Goal: Task Accomplishment & Management: Use online tool/utility

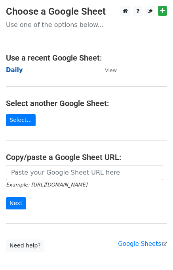
click at [13, 70] on strong "Daily" at bounding box center [14, 70] width 17 height 7
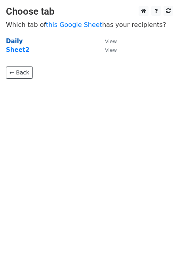
click at [8, 42] on strong "Daily" at bounding box center [14, 41] width 17 height 7
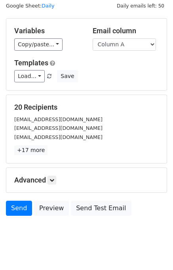
scroll to position [36, 0]
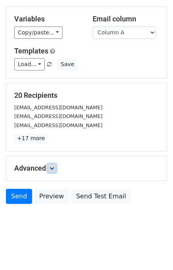
click at [54, 169] on icon at bounding box center [52, 168] width 5 height 5
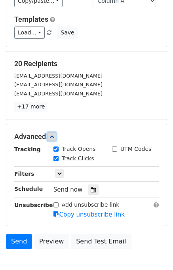
scroll to position [101, 0]
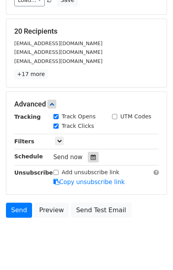
click at [91, 155] on icon at bounding box center [93, 158] width 5 height 6
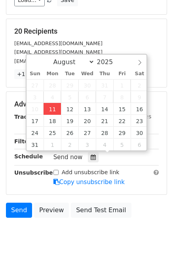
type input "2025-08-11 14:19"
type input "02"
type input "19"
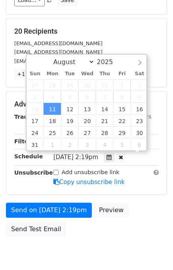
scroll to position [0, 0]
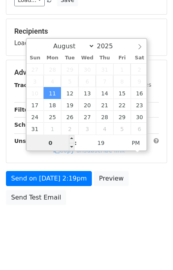
type input "02"
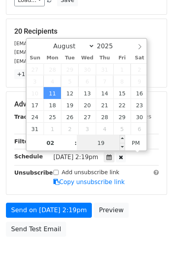
click at [97, 143] on input "19" at bounding box center [101, 143] width 48 height 16
type input "25"
type input "2025-08-11 14:25"
click at [136, 203] on div "Send on Aug 11 at 2:19pm Preview Send Test Email" at bounding box center [86, 222] width 173 height 38
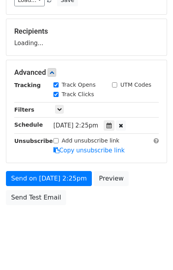
scroll to position [101, 0]
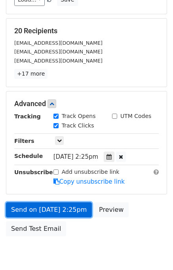
click at [47, 207] on link "Send on Aug 11 at 2:25pm" at bounding box center [49, 209] width 86 height 15
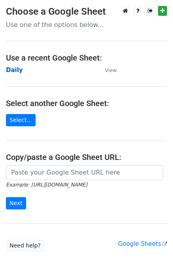
click at [9, 71] on strong "Daily" at bounding box center [14, 70] width 17 height 7
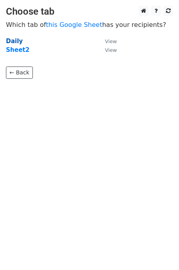
click at [12, 40] on strong "Daily" at bounding box center [14, 41] width 17 height 7
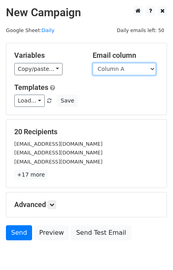
click at [114, 69] on select "Column A Column B Column C" at bounding box center [124, 69] width 63 height 12
select select "Column B"
click at [93, 63] on select "Column A Column B Column C" at bounding box center [124, 69] width 63 height 12
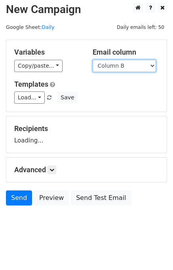
scroll to position [5, 0]
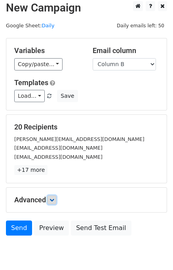
click at [54, 203] on link at bounding box center [52, 200] width 9 height 9
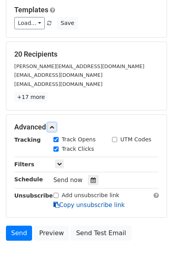
scroll to position [114, 0]
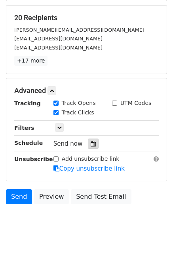
click at [91, 145] on icon at bounding box center [93, 144] width 5 height 6
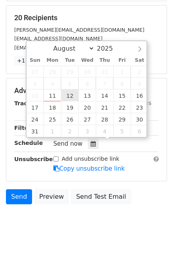
type input "2025-08-12 12:00"
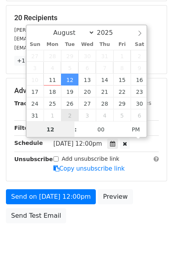
scroll to position [101, 0]
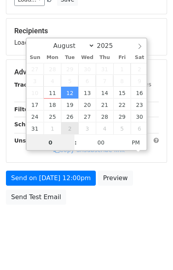
type input "02"
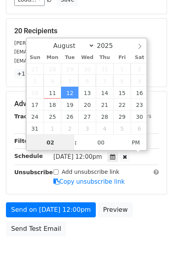
scroll to position [114, 0]
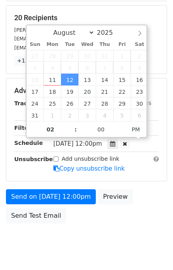
type input "2025-08-12 14:00"
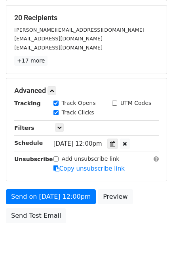
click at [139, 206] on div "Send on Aug 12 at 12:00pm Preview Send Test Email" at bounding box center [86, 208] width 173 height 38
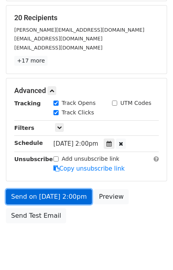
click at [57, 197] on link "Send on Aug 12 at 2:00pm" at bounding box center [49, 196] width 86 height 15
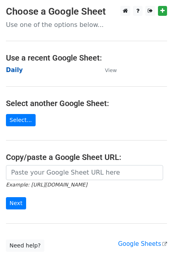
click at [16, 70] on strong "Daily" at bounding box center [14, 70] width 17 height 7
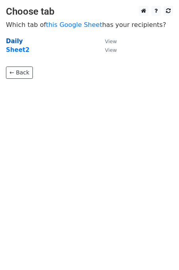
click at [16, 42] on strong "Daily" at bounding box center [14, 41] width 17 height 7
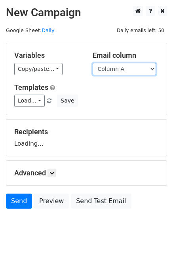
click at [125, 67] on select "Column A Column B Column C" at bounding box center [124, 69] width 63 height 12
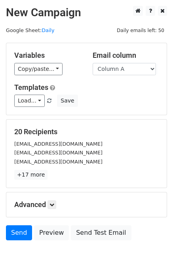
click at [124, 98] on div "Load... No templates saved Save" at bounding box center [86, 101] width 157 height 12
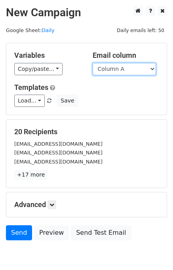
drag, startPoint x: 121, startPoint y: 69, endPoint x: 122, endPoint y: 73, distance: 4.4
click at [121, 69] on select "Column A Column B Column C" at bounding box center [124, 69] width 63 height 12
select select "Column C"
click at [93, 63] on select "Column A Column B Column C" at bounding box center [124, 69] width 63 height 12
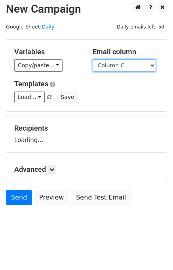
scroll to position [5, 0]
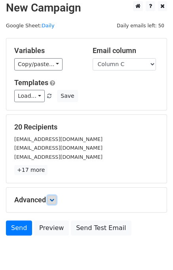
click at [54, 199] on icon at bounding box center [52, 200] width 5 height 5
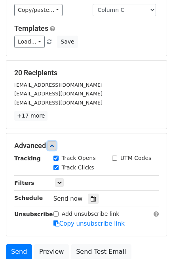
scroll to position [92, 0]
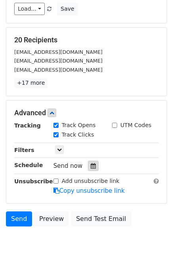
click at [91, 165] on icon at bounding box center [93, 166] width 5 height 6
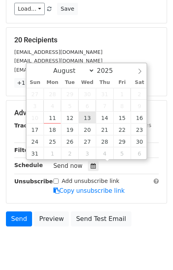
type input "2025-08-13 12:00"
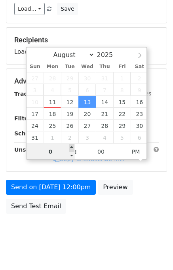
type input "03"
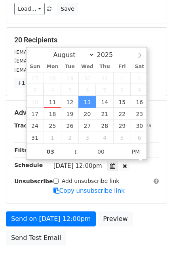
type input "2025-08-13 15:00"
click at [138, 203] on form "Variables Copy/paste... {{Column A}} {{Column B}} {{Column C}} Email column Col…" at bounding box center [86, 100] width 161 height 299
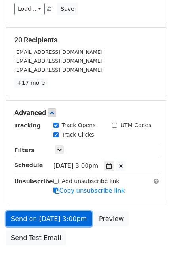
click at [58, 218] on link "Send on Aug 13 at 3:00pm" at bounding box center [49, 219] width 86 height 15
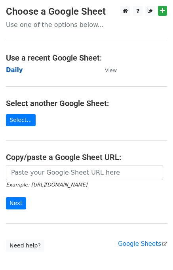
click at [13, 71] on strong "Daily" at bounding box center [14, 70] width 17 height 7
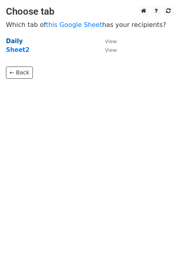
click at [11, 42] on strong "Daily" at bounding box center [14, 41] width 17 height 7
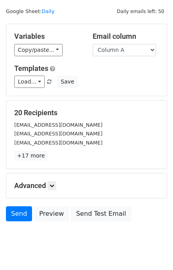
scroll to position [36, 0]
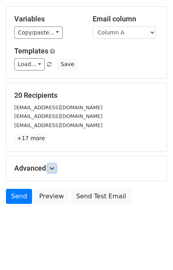
click at [54, 166] on icon at bounding box center [52, 168] width 5 height 5
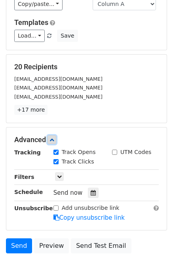
scroll to position [97, 0]
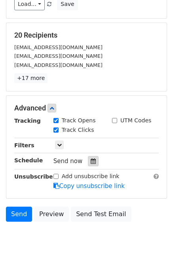
click at [93, 157] on div at bounding box center [93, 161] width 11 height 10
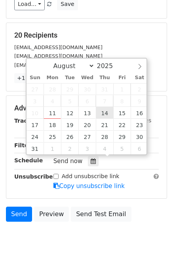
type input "[DATE] 12:00"
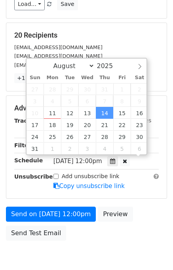
scroll to position [0, 0]
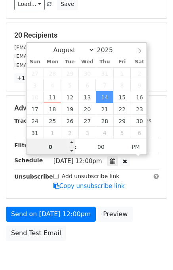
type input "04"
type input "[DATE] 16:00"
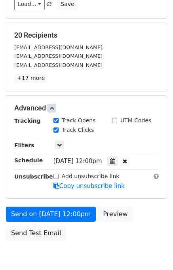
click at [151, 222] on div "Send on [DATE] 12:00pm Preview Send Test Email" at bounding box center [86, 226] width 173 height 38
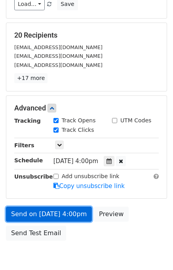
click at [52, 212] on link "Send on [DATE] 4:00pm" at bounding box center [49, 214] width 86 height 15
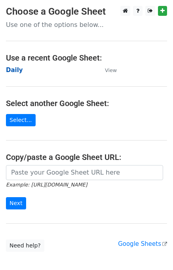
click at [16, 70] on strong "Daily" at bounding box center [14, 70] width 17 height 7
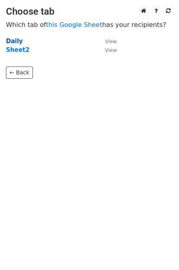
click at [15, 40] on strong "Daily" at bounding box center [14, 41] width 17 height 7
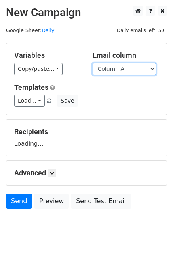
click at [119, 67] on select "Column A Column B Column C" at bounding box center [124, 69] width 63 height 12
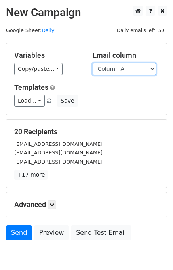
click at [117, 67] on select "Column A Column B Column C" at bounding box center [124, 69] width 63 height 12
select select "Column B"
click at [93, 63] on select "Column A Column B Column C" at bounding box center [124, 69] width 63 height 12
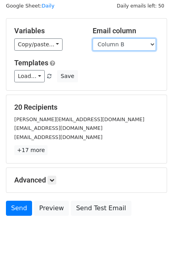
scroll to position [36, 0]
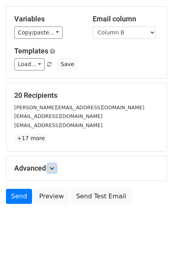
click at [56, 168] on link at bounding box center [52, 168] width 9 height 9
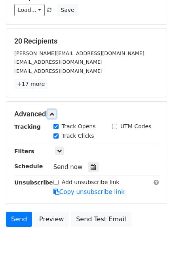
scroll to position [92, 0]
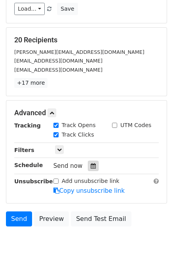
click at [91, 164] on icon at bounding box center [93, 166] width 5 height 6
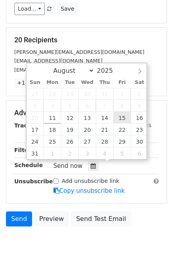
type input "2025-08-15 12:00"
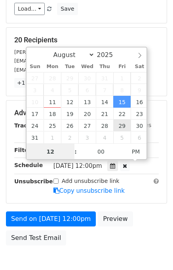
scroll to position [0, 0]
type input "05"
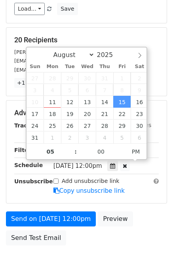
type input "2025-08-15 17:00"
click at [140, 197] on div "Advanced Tracking Track Opens UTM Codes Track Clicks Filters Only include sprea…" at bounding box center [86, 152] width 160 height 103
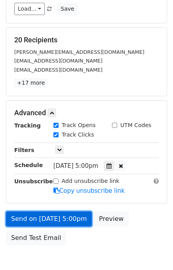
click at [64, 218] on link "Send on Aug 15 at 5:00pm" at bounding box center [49, 219] width 86 height 15
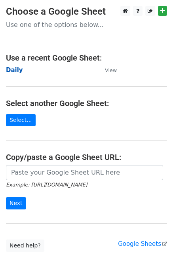
click at [12, 71] on strong "Daily" at bounding box center [14, 70] width 17 height 7
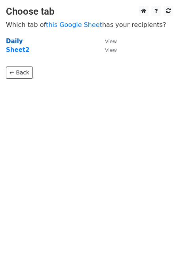
click at [14, 42] on strong "Daily" at bounding box center [14, 41] width 17 height 7
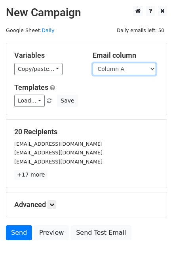
click at [138, 69] on select "Column A Column B Column C" at bounding box center [124, 69] width 63 height 12
select select "Column C"
click at [93, 63] on select "Column A Column B Column C" at bounding box center [124, 69] width 63 height 12
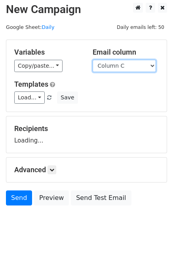
scroll to position [5, 0]
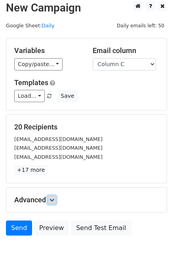
click at [52, 201] on icon at bounding box center [52, 200] width 5 height 5
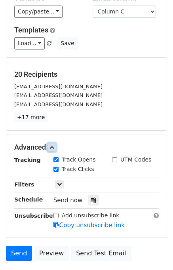
scroll to position [112, 0]
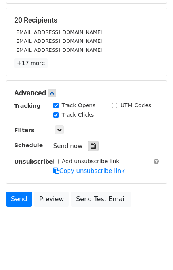
click at [93, 145] on div at bounding box center [93, 146] width 11 height 10
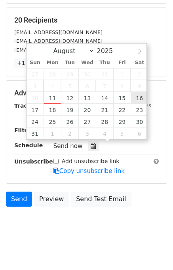
type input "[DATE] 12:00"
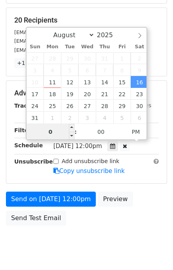
type input "06"
type input "[DATE] 18:00"
click at [139, 210] on div "Send on [DATE] 12:00pm Preview Send Test Email" at bounding box center [86, 211] width 173 height 38
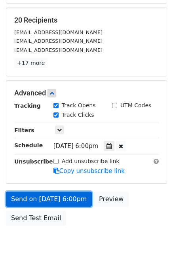
click at [44, 199] on link "Send on [DATE] 6:00pm" at bounding box center [49, 199] width 86 height 15
